Goal: Task Accomplishment & Management: Manage account settings

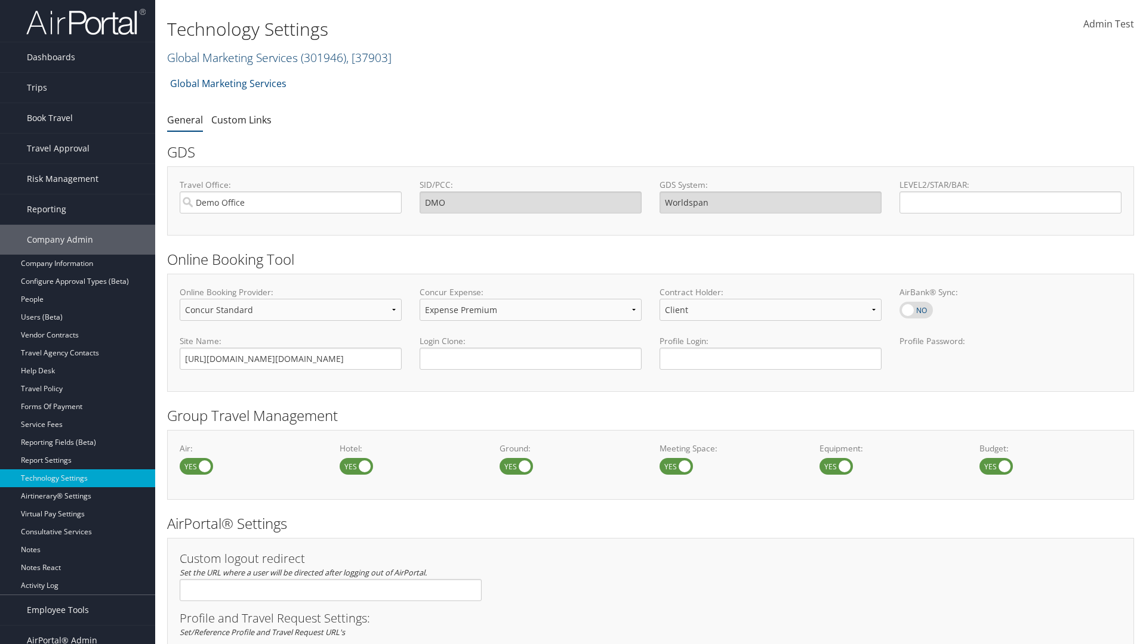
click at [231, 57] on link "Global Marketing Services ( 301946 ) , [ 37903 ]" at bounding box center [279, 58] width 224 height 16
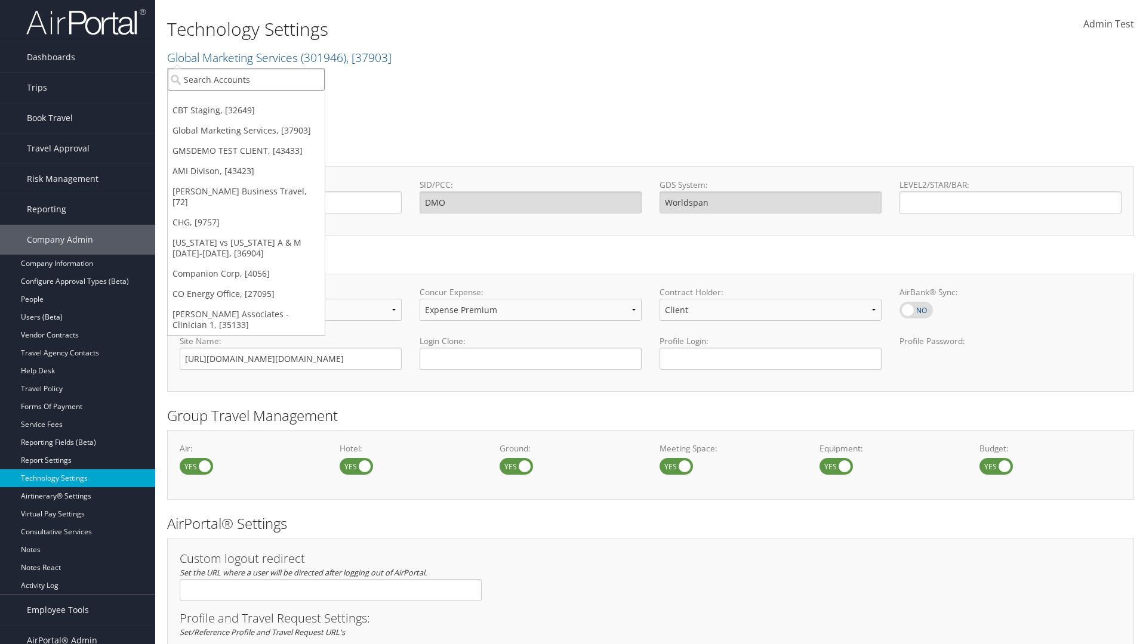
click at [246, 79] on input "search" at bounding box center [246, 80] width 157 height 22
type input "GMSDEMO TEST CLIENT"
click at [279, 101] on div "GMSDEMO TEST CLIENT (GMSDEMOCHILDR), [43433]" at bounding box center [279, 101] width 236 height 11
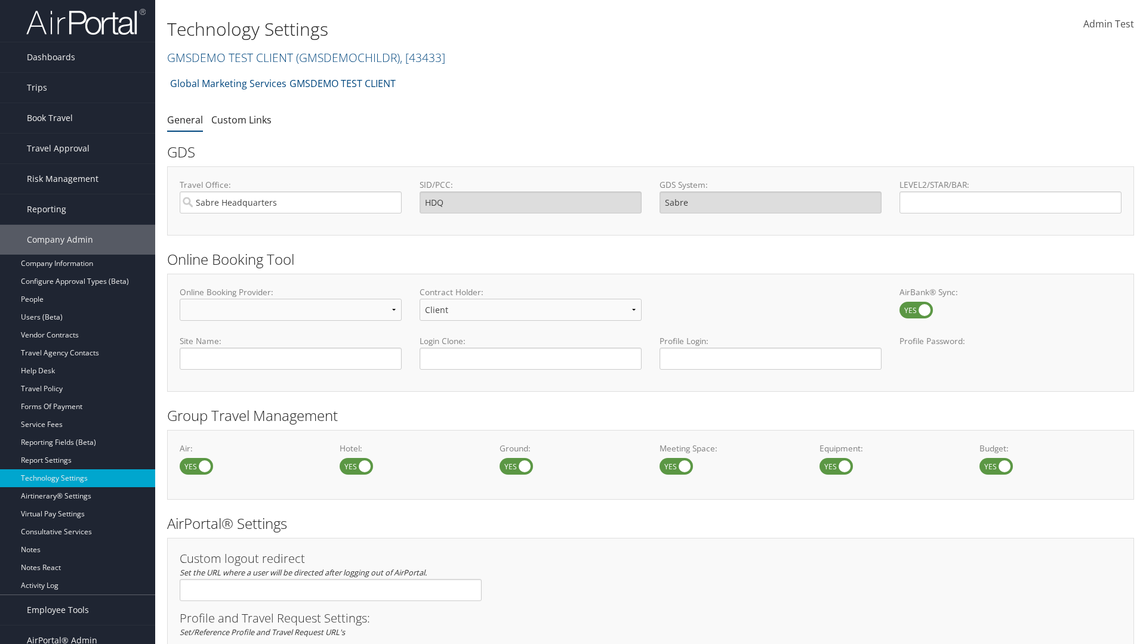
scroll to position [404, 0]
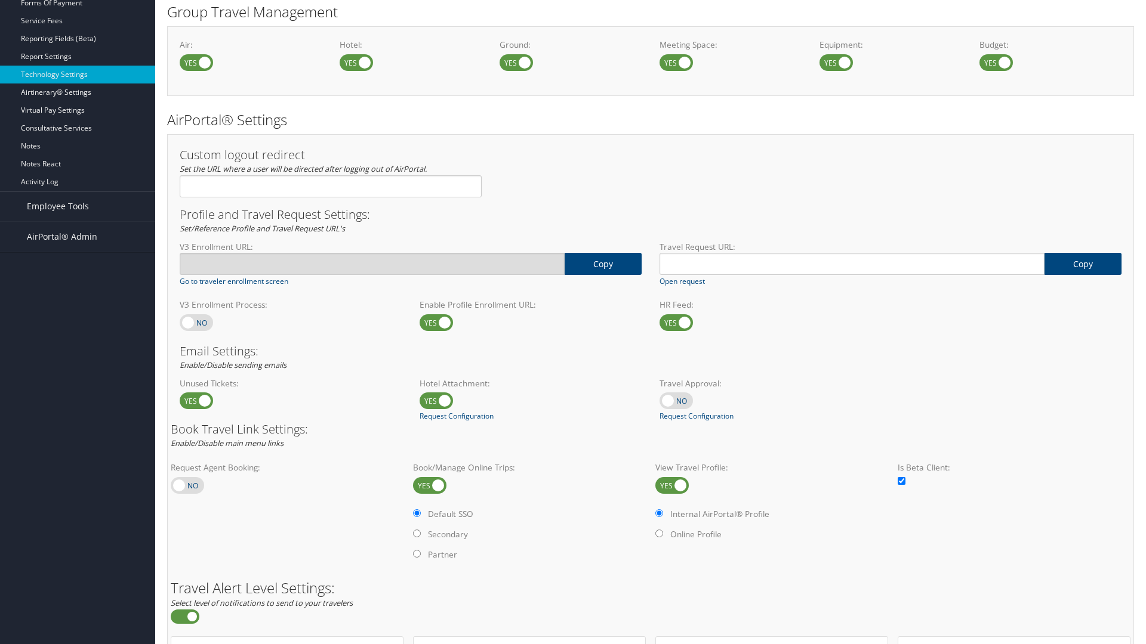
click at [196, 322] on label at bounding box center [196, 322] width 33 height 17
click at [193, 322] on input "checkbox" at bounding box center [190, 324] width 8 height 8
checkbox input "true"
type input "https://staging-airportal.cbtat.com/enroll/301946"
click at [196, 322] on label at bounding box center [196, 322] width 33 height 17
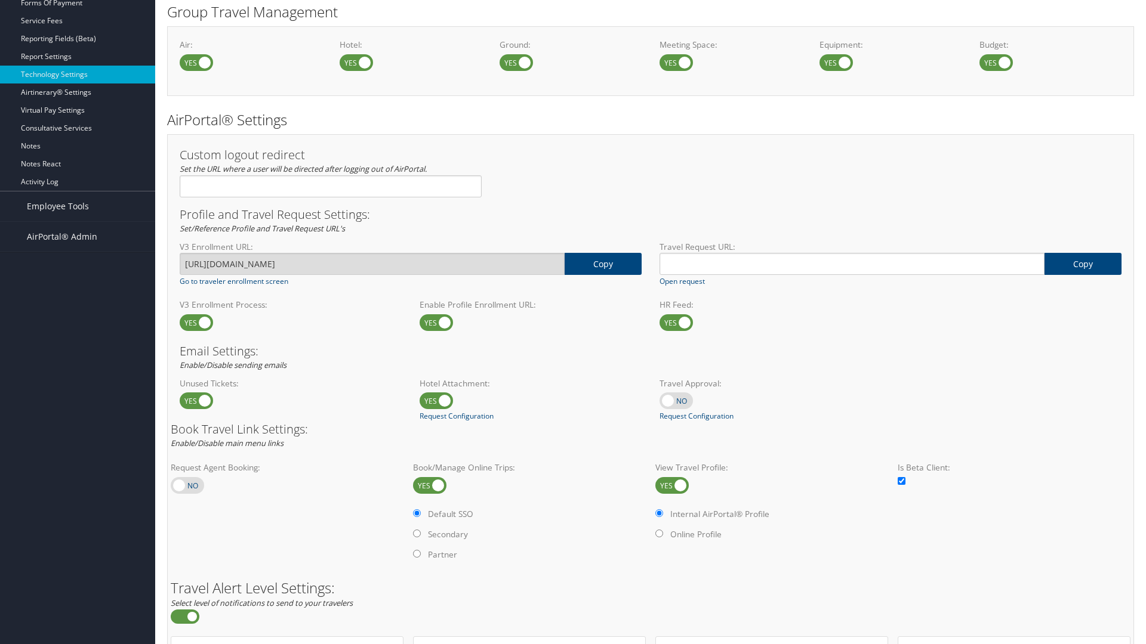
click at [193, 322] on input "checkbox" at bounding box center [190, 324] width 8 height 8
checkbox input "false"
